Goal: Task Accomplishment & Management: Use online tool/utility

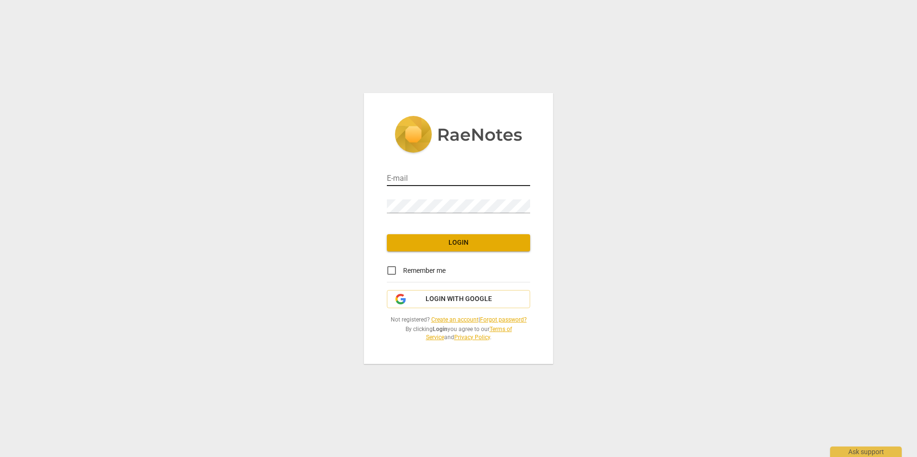
click at [466, 172] on div "E-mail" at bounding box center [458, 175] width 143 height 21
click at [456, 177] on input "email" at bounding box center [458, 179] width 143 height 14
click at [418, 176] on input "email" at bounding box center [458, 179] width 143 height 14
click at [443, 302] on span "Login with Google" at bounding box center [458, 300] width 66 height 10
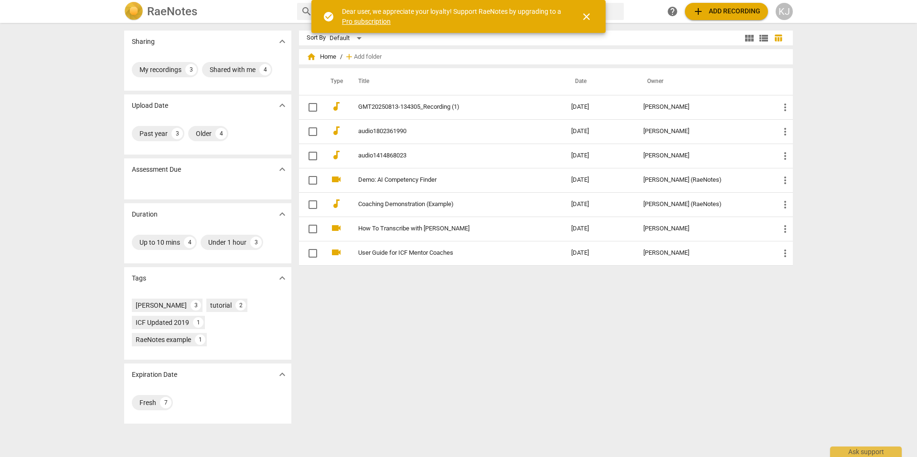
click at [415, 132] on link "audio1802361990" at bounding box center [447, 131] width 179 height 7
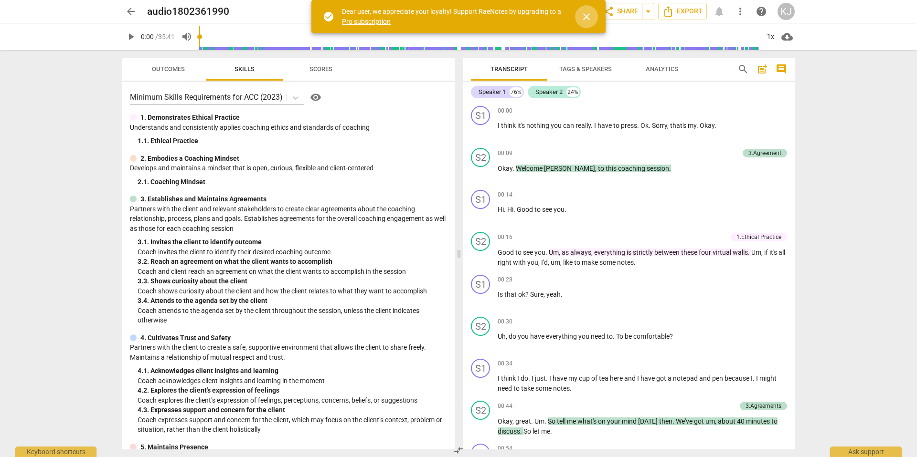
click at [587, 20] on span "close" at bounding box center [585, 16] width 11 height 11
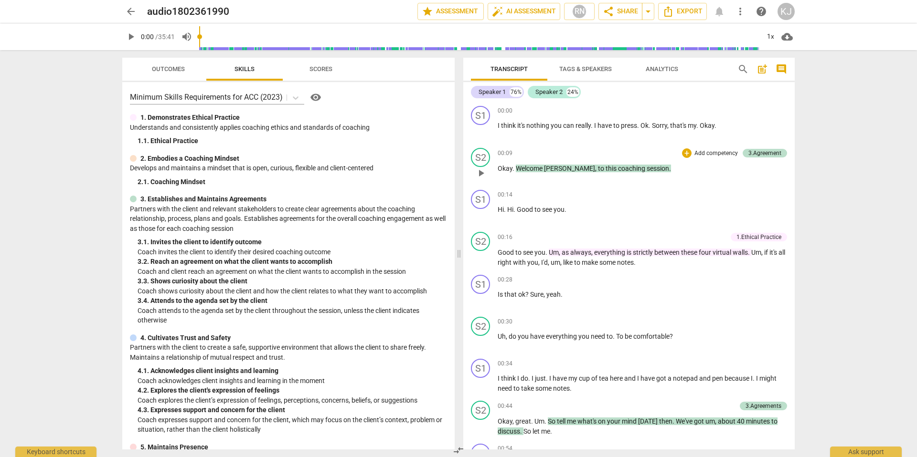
click at [674, 167] on p "Okay . Welcome Vera , to this coaching session ." at bounding box center [641, 169] width 289 height 10
click at [510, 65] on span "Transcript" at bounding box center [508, 68] width 37 height 7
click at [766, 67] on span "post_add" at bounding box center [761, 68] width 11 height 11
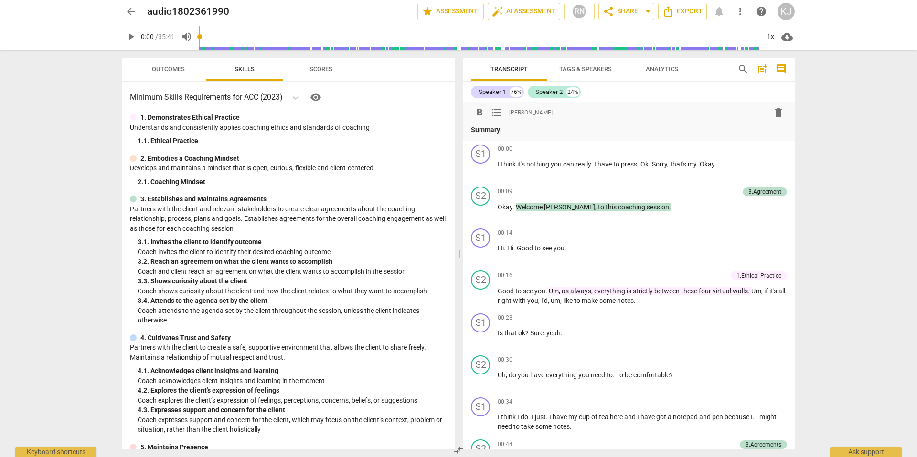
click at [766, 67] on span "post_add" at bounding box center [761, 68] width 11 height 11
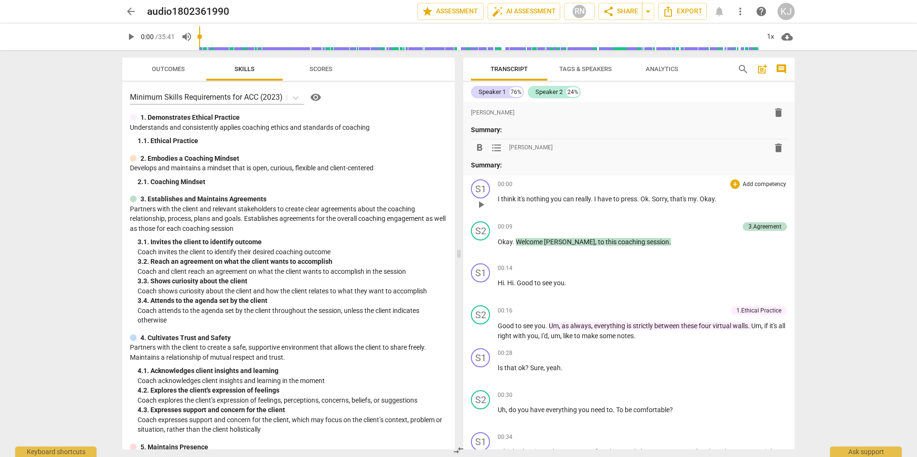
click at [776, 148] on span "delete" at bounding box center [777, 147] width 11 height 11
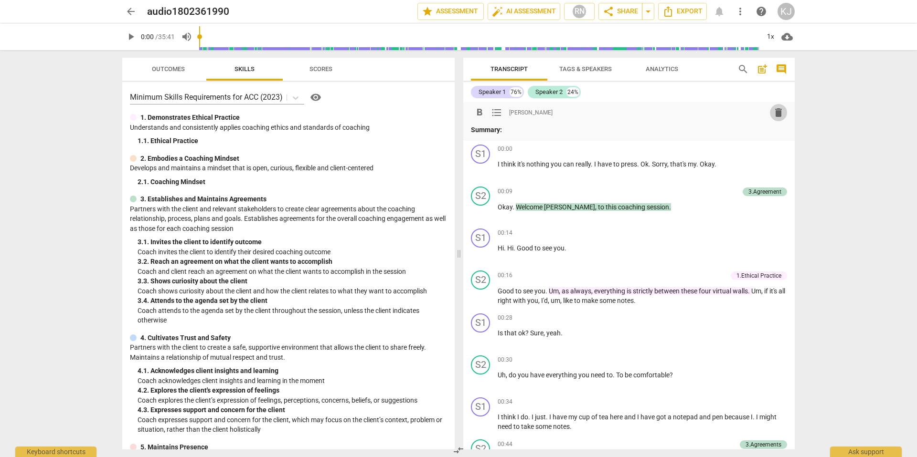
click at [776, 114] on span "delete" at bounding box center [777, 112] width 11 height 11
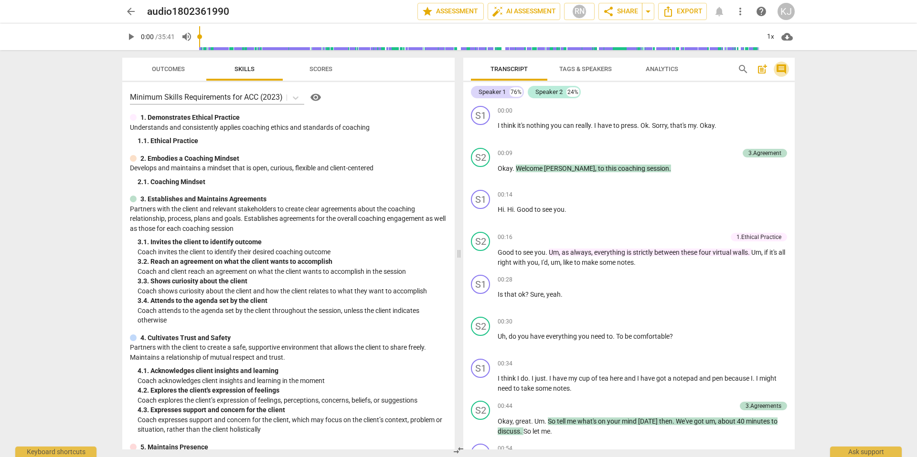
click at [784, 66] on span "comment" at bounding box center [780, 68] width 11 height 11
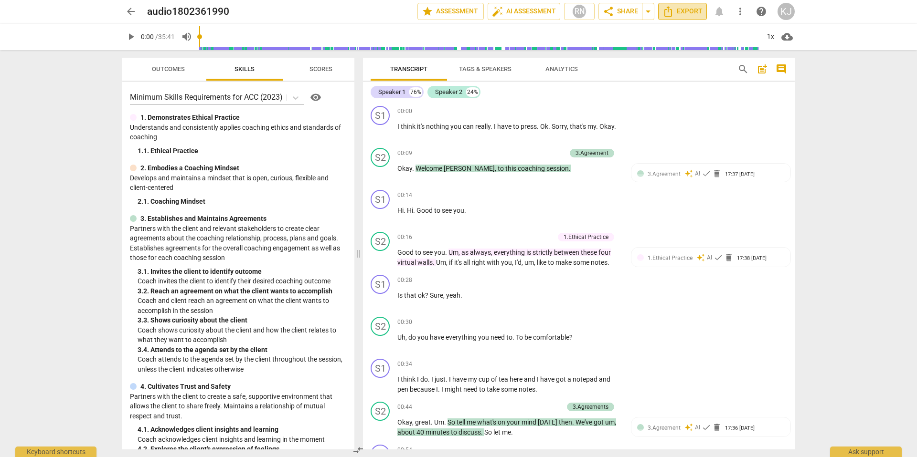
click at [682, 11] on span "Export" at bounding box center [682, 11] width 40 height 11
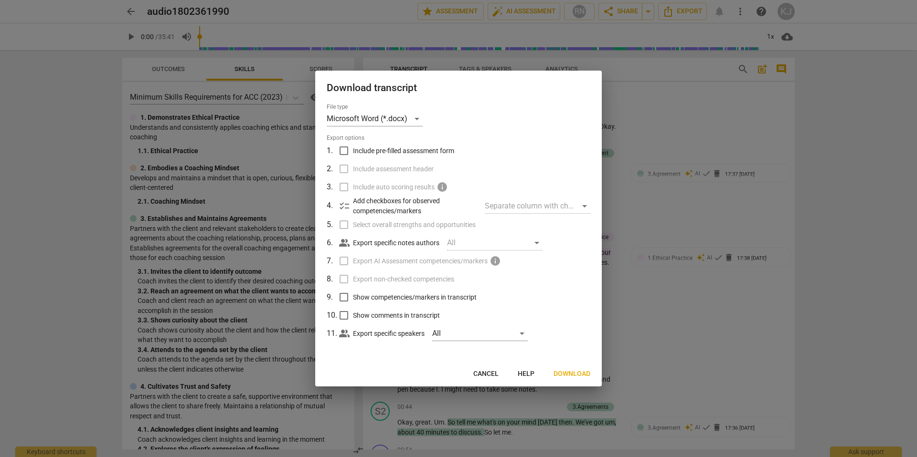
click at [575, 371] on span "Download" at bounding box center [571, 374] width 37 height 10
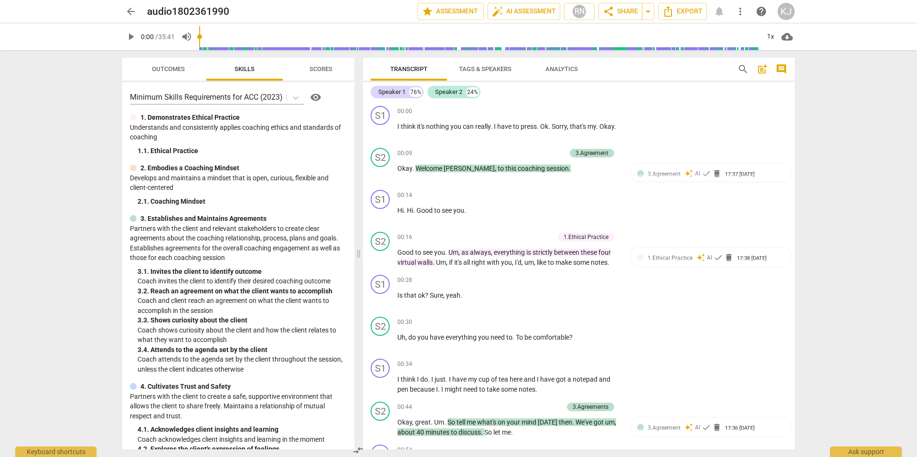
scroll to position [9, 0]
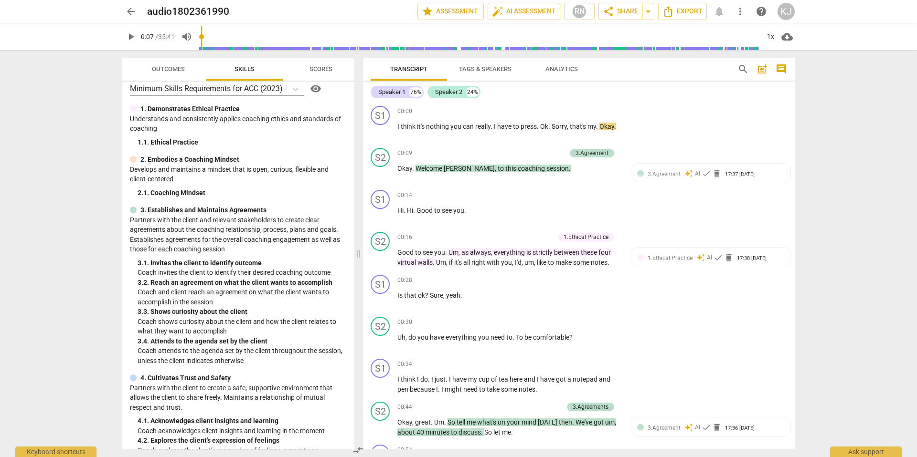
click at [203, 38] on input "range" at bounding box center [479, 36] width 560 height 31
click at [225, 38] on input "range" at bounding box center [479, 36] width 560 height 31
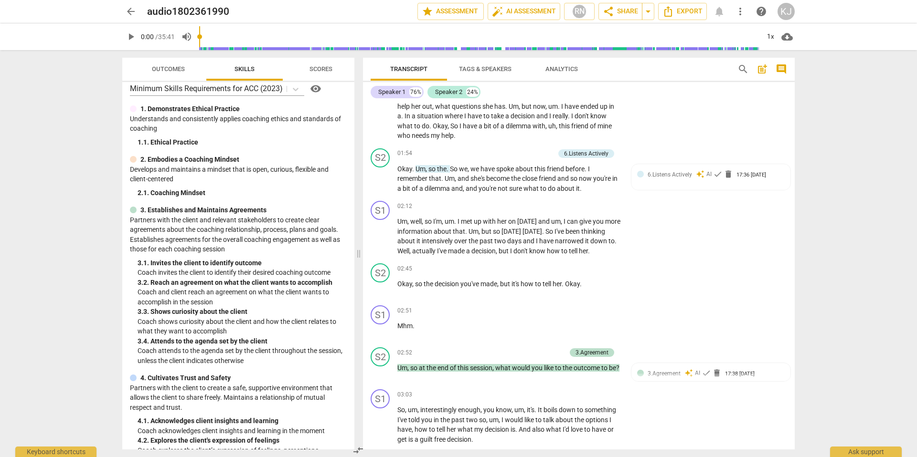
drag, startPoint x: 227, startPoint y: 37, endPoint x: 194, endPoint y: 37, distance: 32.5
click at [199, 37] on input "range" at bounding box center [479, 36] width 560 height 31
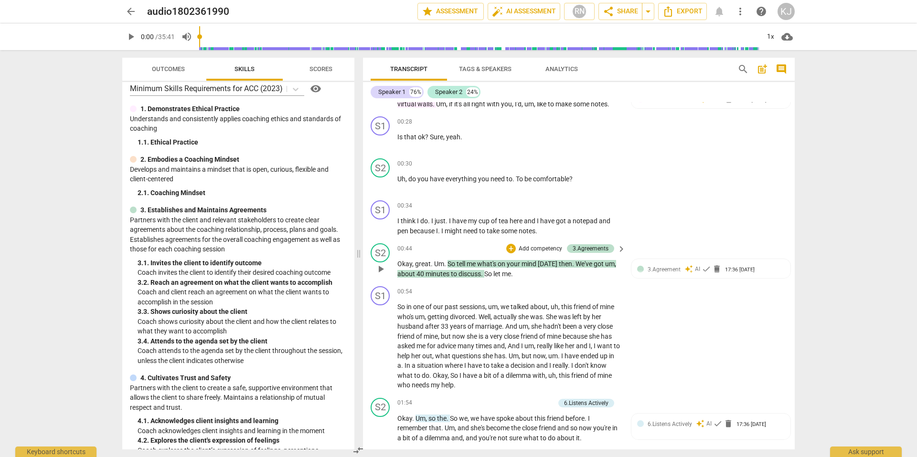
scroll to position [0, 0]
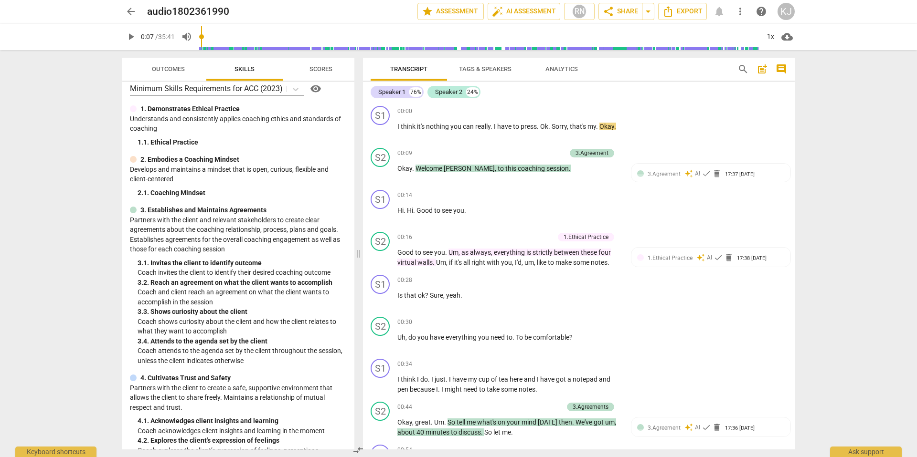
click at [204, 35] on input "range" at bounding box center [479, 36] width 560 height 31
type input "10"
click at [203, 38] on input "range" at bounding box center [479, 36] width 560 height 31
click at [740, 12] on span "more_vert" at bounding box center [739, 11] width 11 height 11
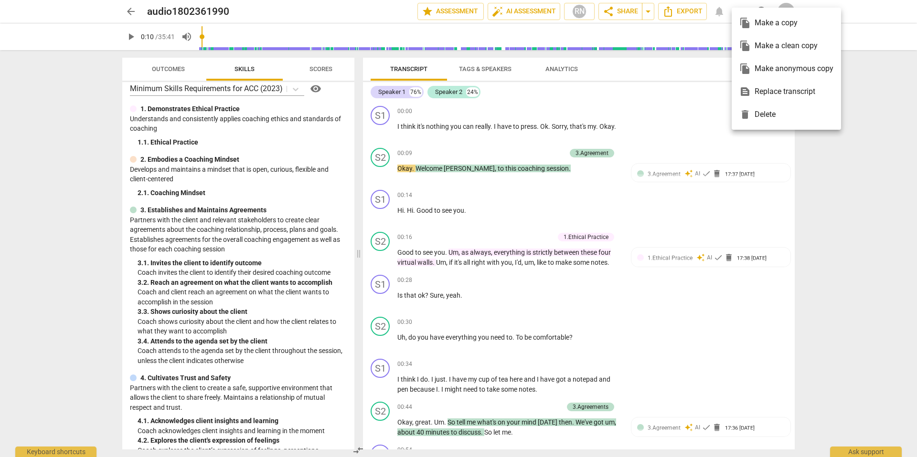
click at [769, 44] on div "file_copy Make a clean copy" at bounding box center [786, 45] width 94 height 23
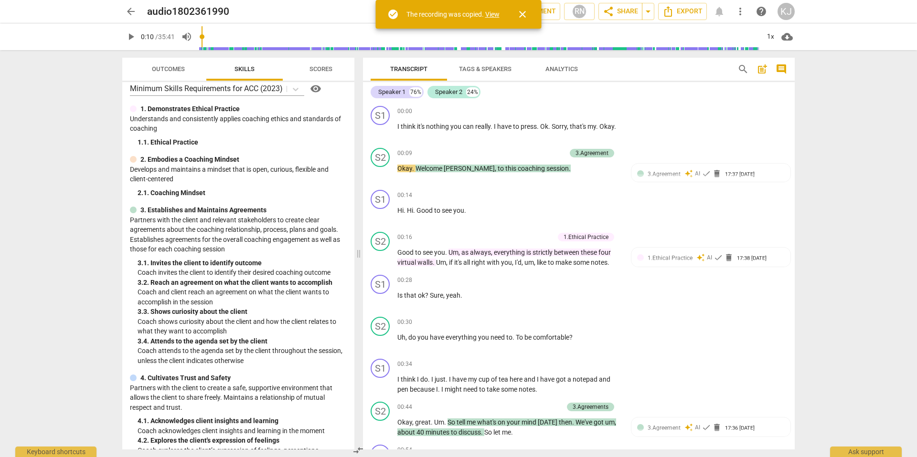
click at [493, 15] on link "View" at bounding box center [492, 15] width 14 height 8
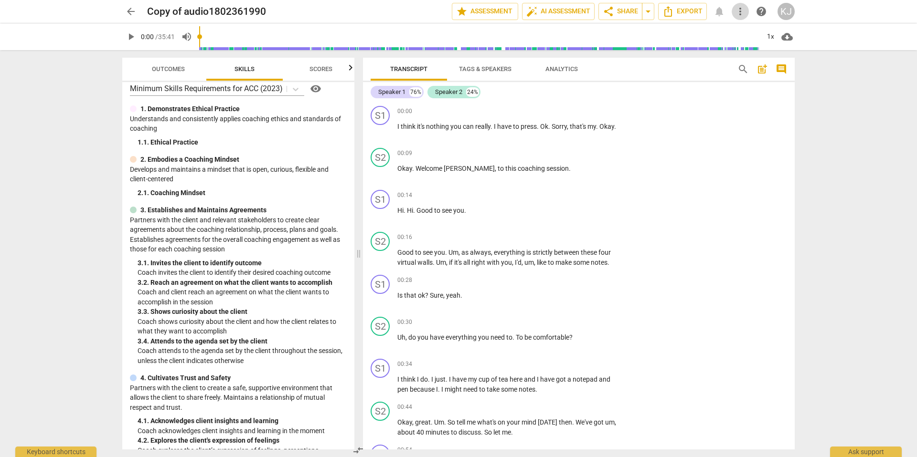
click at [734, 10] on span "more_vert" at bounding box center [739, 11] width 11 height 11
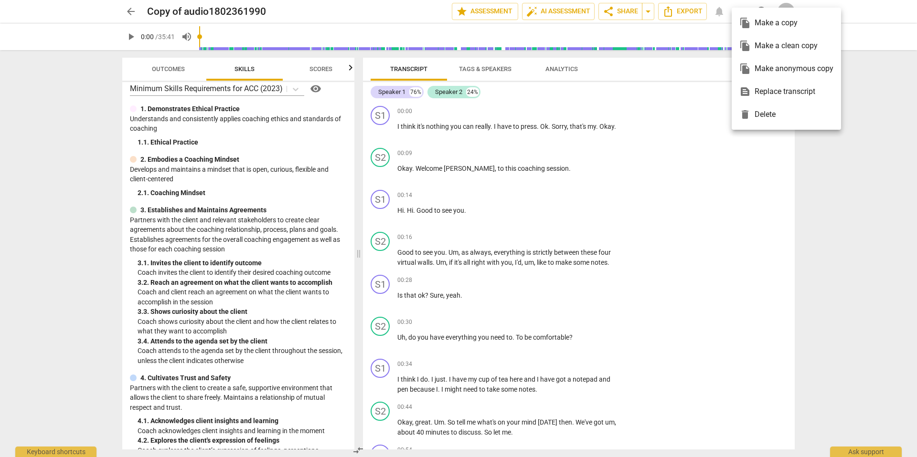
click at [886, 174] on div at bounding box center [458, 228] width 917 height 457
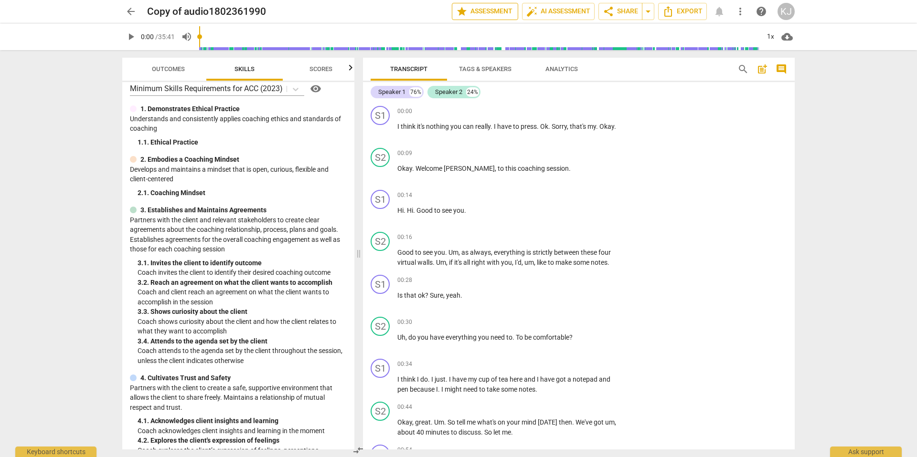
click at [487, 7] on span "star Assessment" at bounding box center [485, 11] width 58 height 11
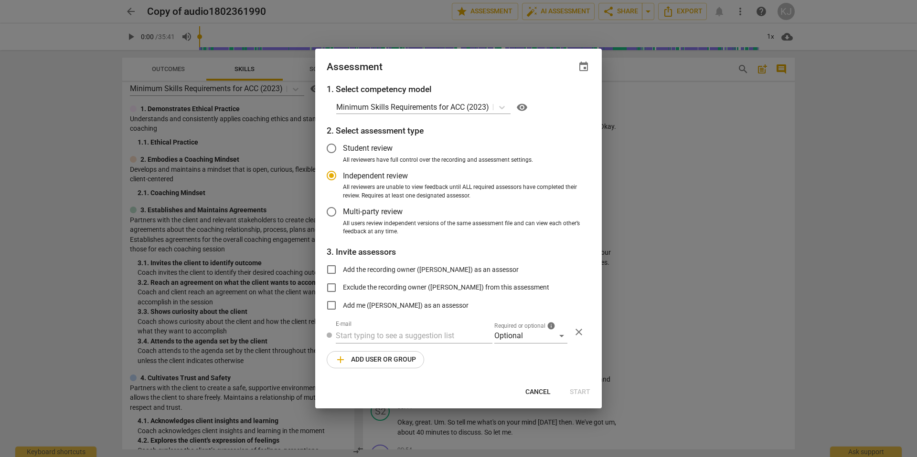
click at [867, 124] on div at bounding box center [458, 228] width 917 height 457
radio input "false"
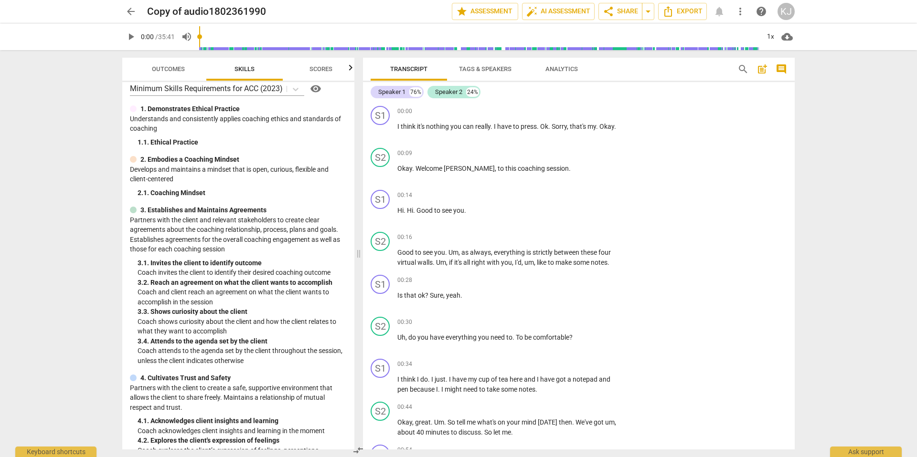
click at [131, 7] on span "arrow_back" at bounding box center [130, 11] width 11 height 11
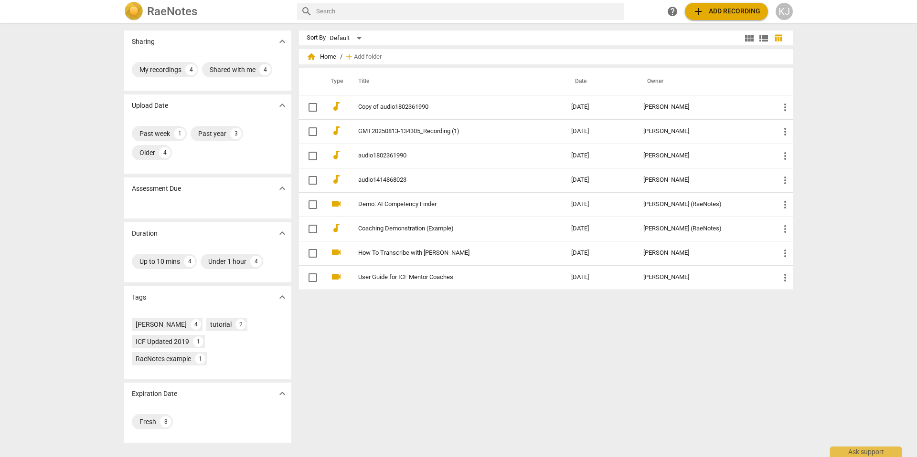
click at [737, 6] on span "add Add recording" at bounding box center [726, 11] width 68 height 11
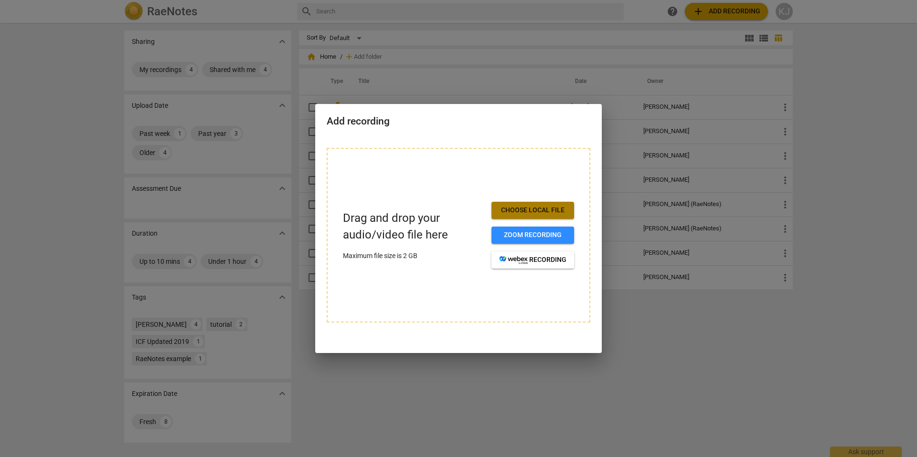
click at [542, 203] on button "Choose local file" at bounding box center [532, 210] width 83 height 17
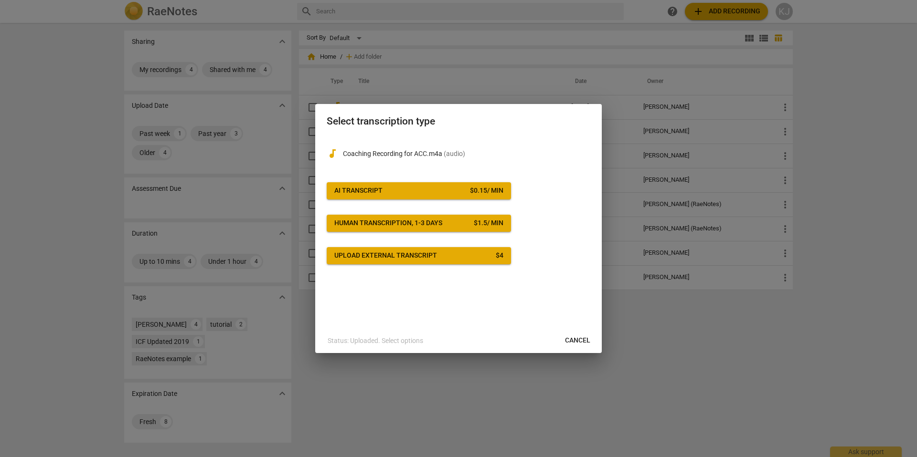
click at [401, 190] on span "AI Transcript $ 0.15 / min" at bounding box center [418, 191] width 169 height 10
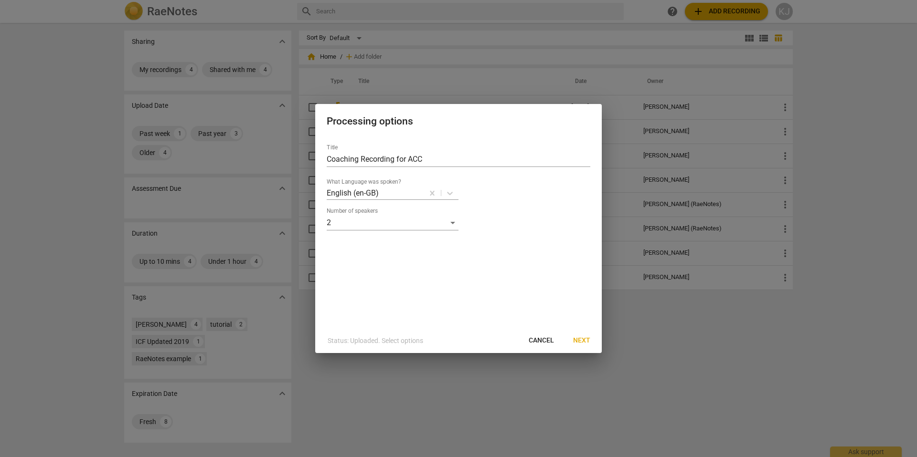
click at [580, 341] on span "Next" at bounding box center [581, 341] width 17 height 10
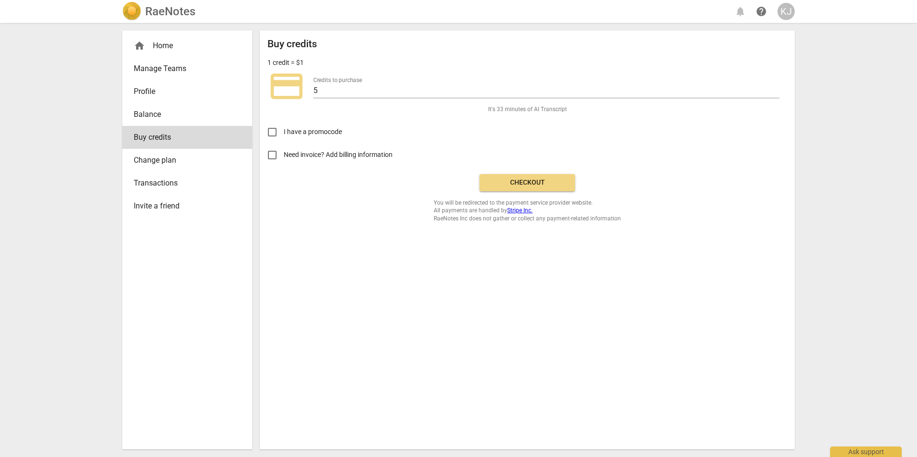
click at [535, 187] on span "Checkout" at bounding box center [527, 183] width 80 height 10
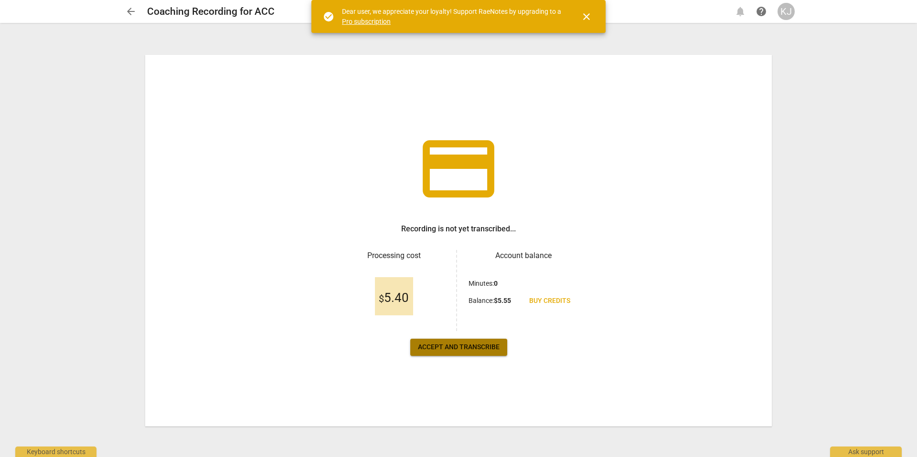
click at [482, 346] on span "Accept and transcribe" at bounding box center [459, 348] width 82 height 10
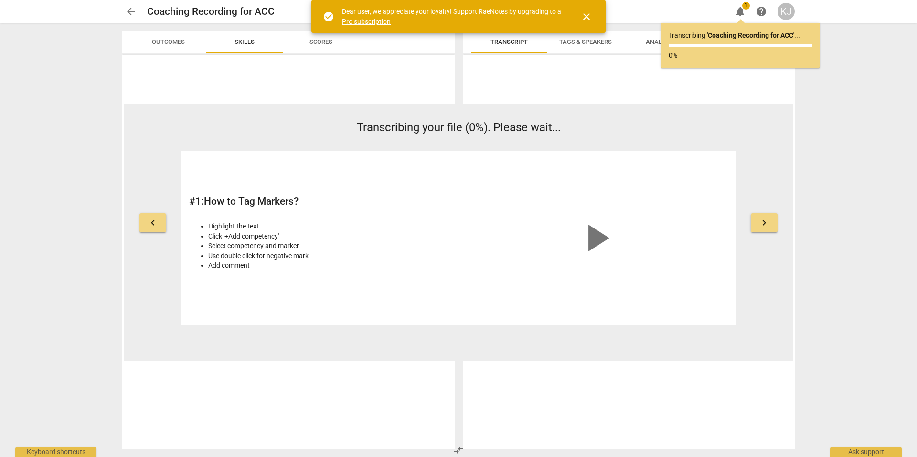
click at [590, 15] on span "close" at bounding box center [585, 16] width 11 height 11
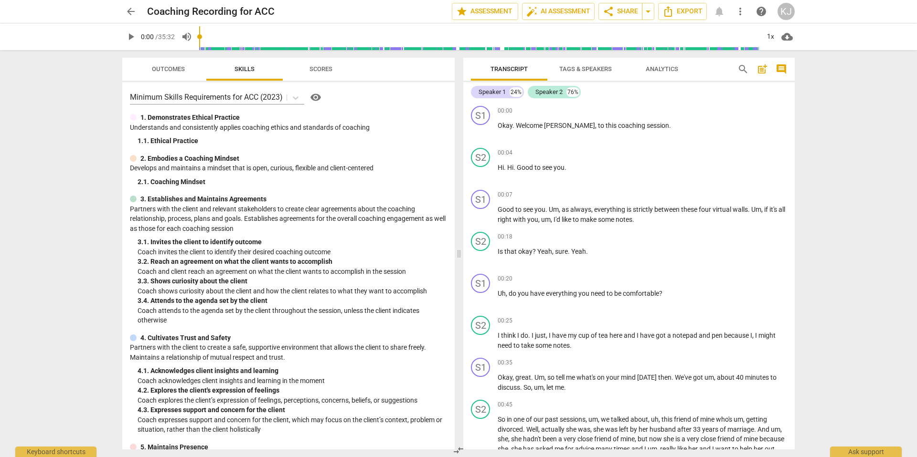
click at [787, 34] on span "cloud_download" at bounding box center [786, 36] width 11 height 11
click at [827, 84] on div at bounding box center [458, 228] width 917 height 457
click at [781, 65] on span "comment" at bounding box center [780, 68] width 11 height 11
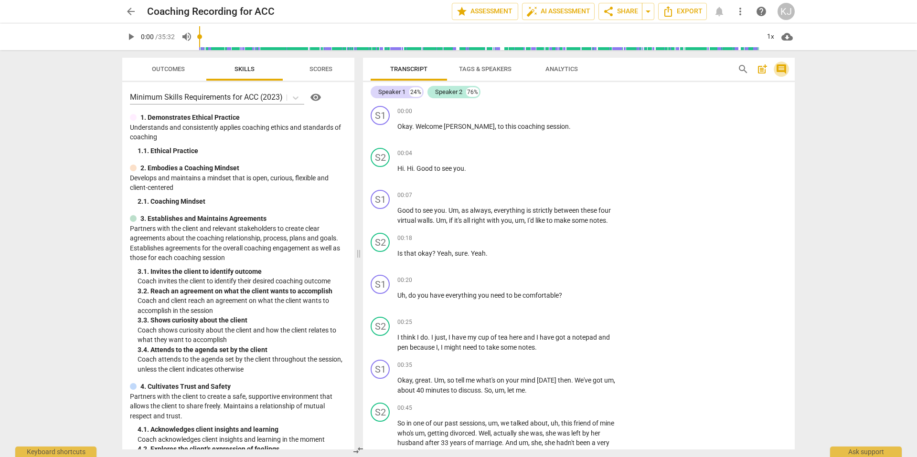
click at [781, 65] on span "comment" at bounding box center [780, 68] width 11 height 11
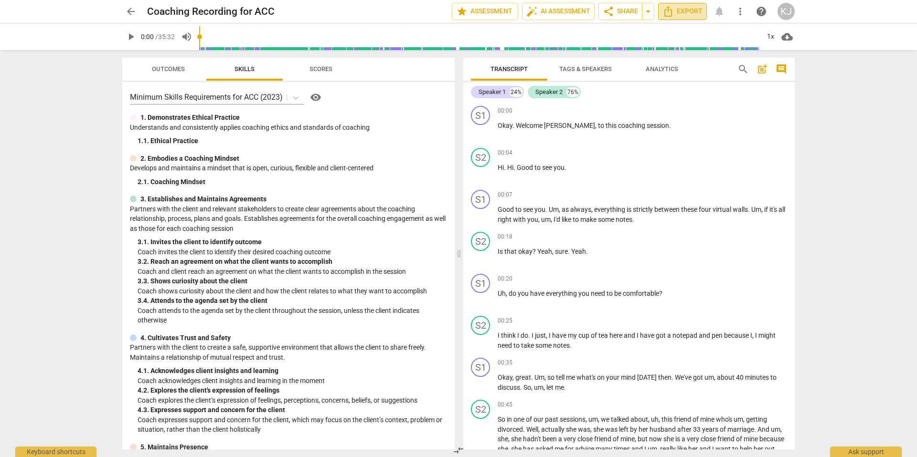
click at [684, 9] on span "Export" at bounding box center [682, 11] width 40 height 11
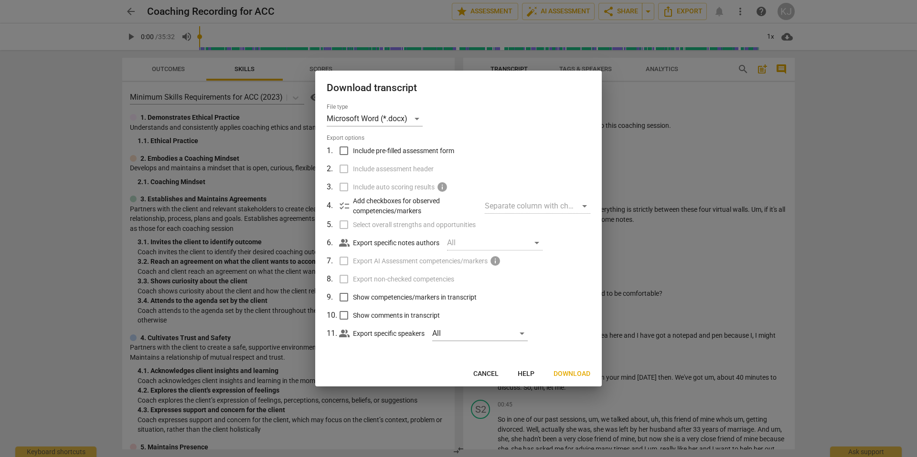
click at [576, 377] on span "Download" at bounding box center [571, 374] width 37 height 10
